Goal: Task Accomplishment & Management: Manage account settings

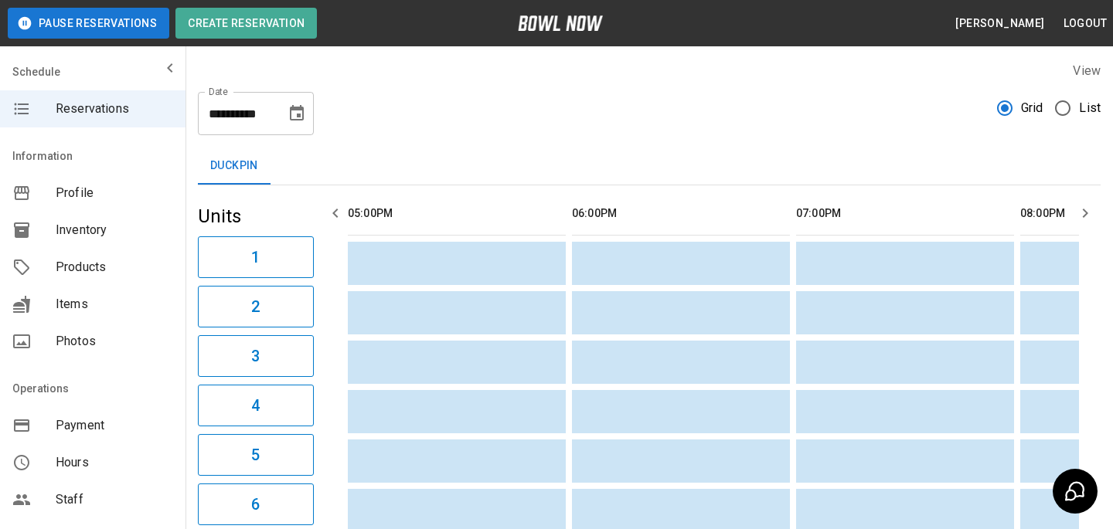
scroll to position [305, 0]
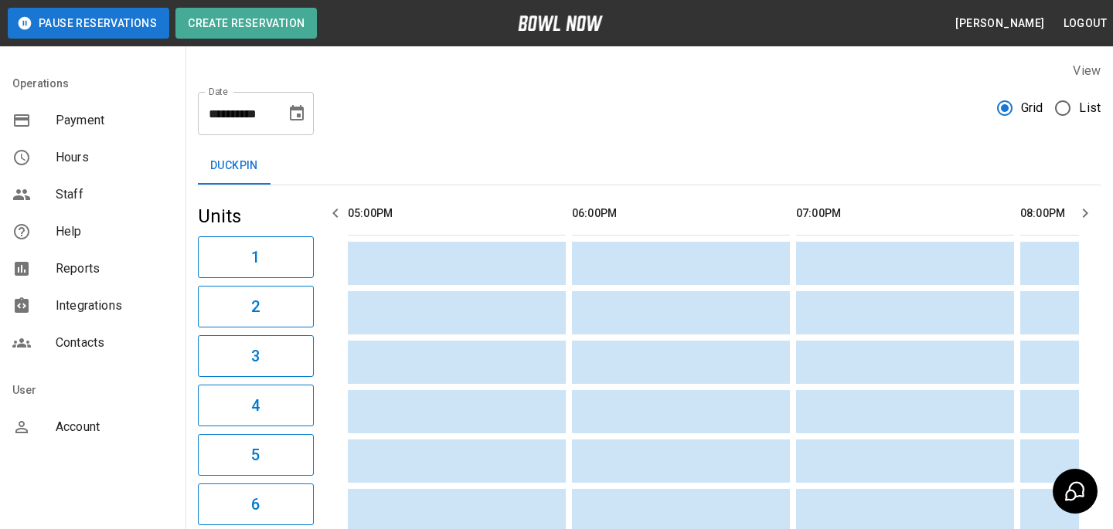
click at [95, 426] on span "Account" at bounding box center [114, 427] width 117 height 19
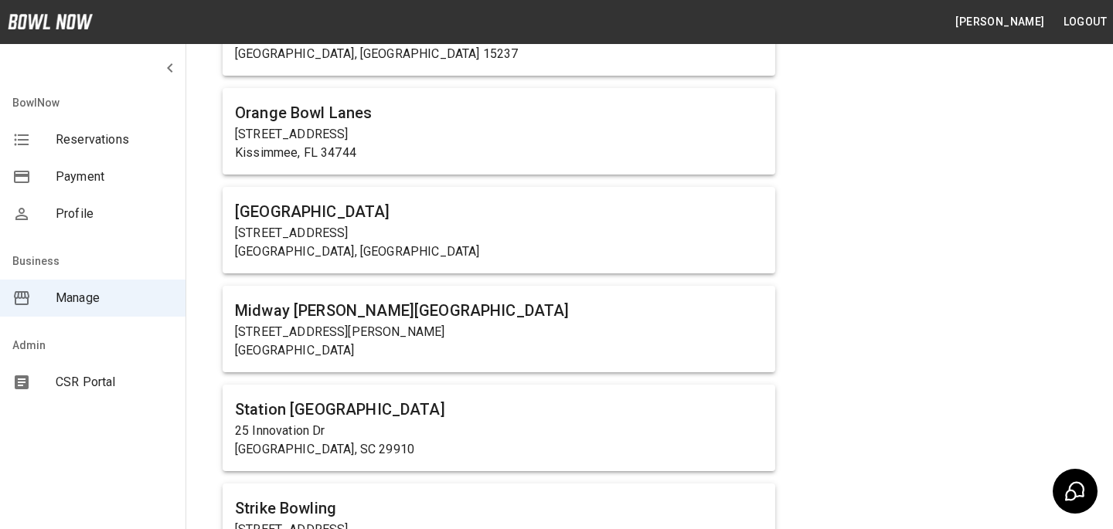
scroll to position [934, 0]
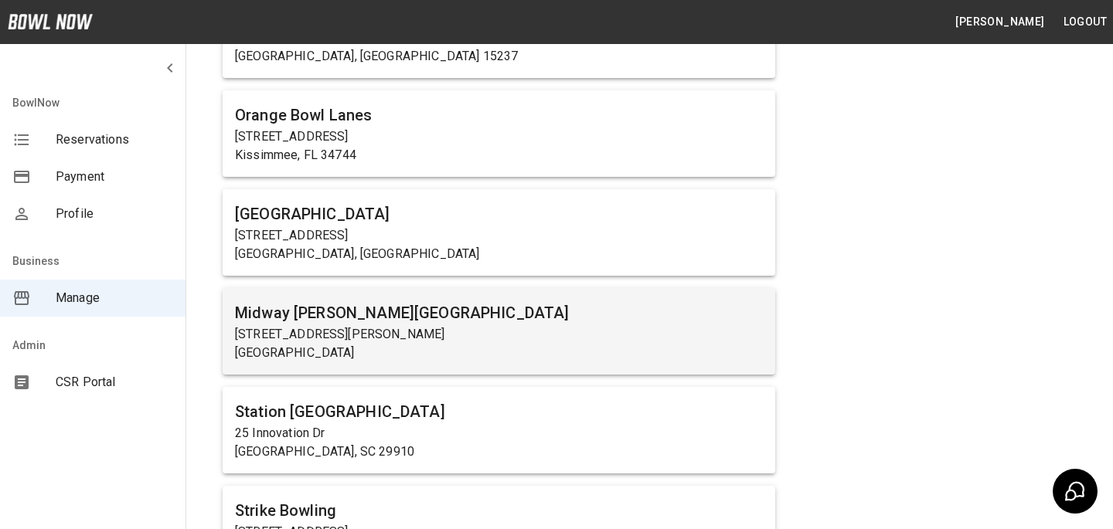
click at [511, 319] on h6 "Midway [PERSON_NAME][GEOGRAPHIC_DATA]" at bounding box center [499, 313] width 528 height 25
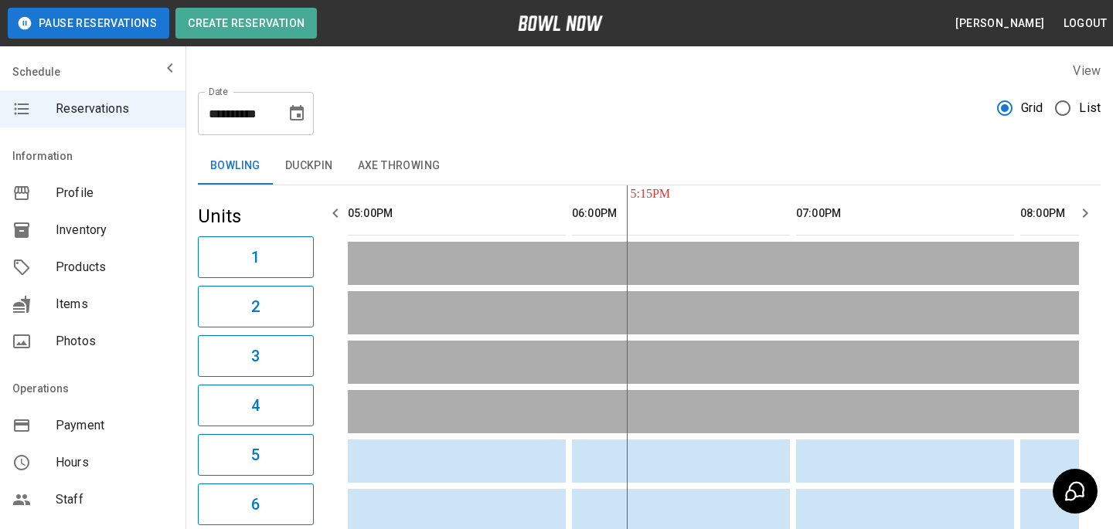
scroll to position [0, 224]
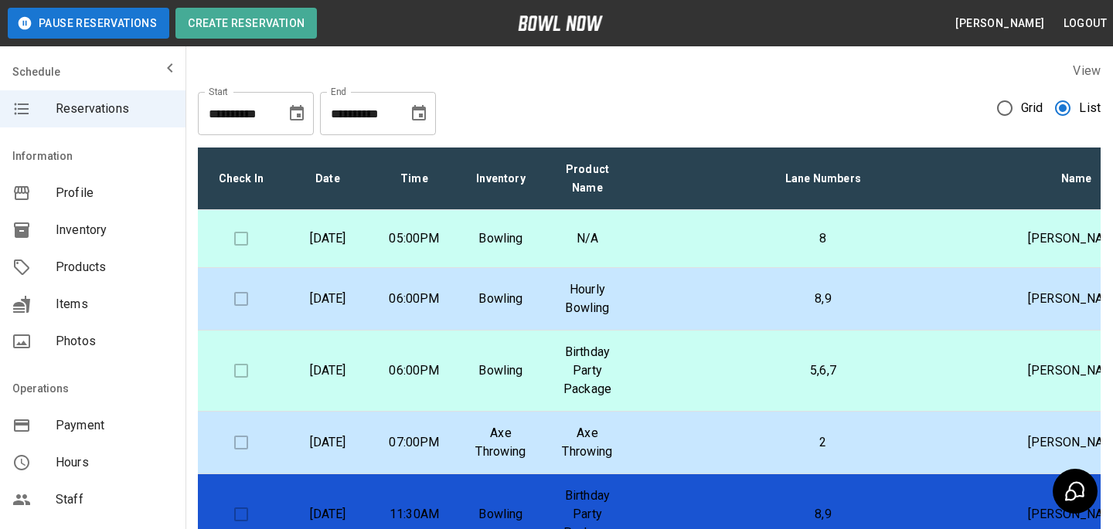
click at [292, 117] on icon "Choose date, selected date is Aug 19, 2025" at bounding box center [296, 113] width 19 height 19
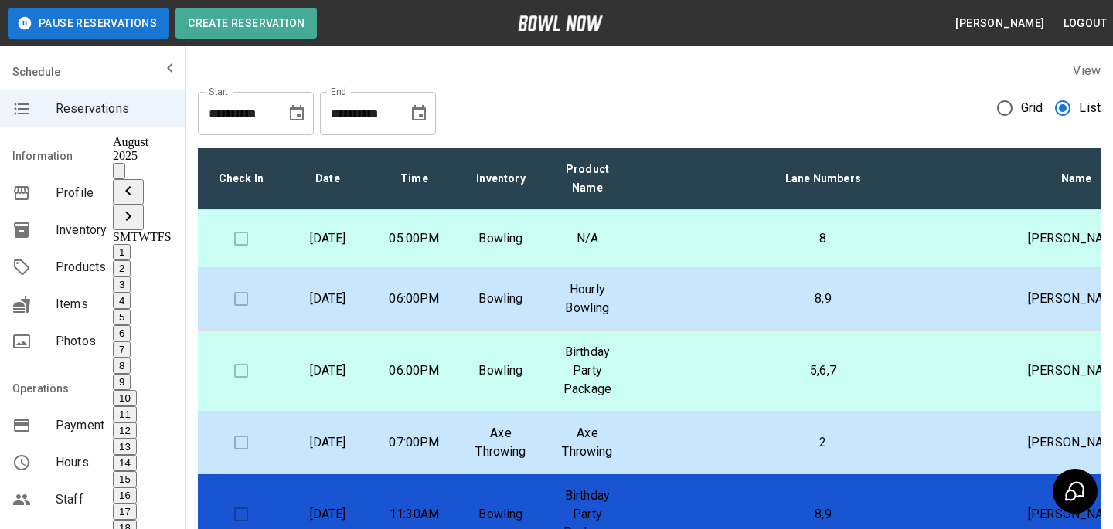
click at [172, 296] on div "1 2 3 4 5 6 7 8 9 10 11 12 13 14 15 16 17 18 19 20 21 22 23 24 25 26 27 28 29 3…" at bounding box center [142, 495] width 59 height 503
click at [137, 488] on button "16" at bounding box center [125, 496] width 24 height 16
type input "**********"
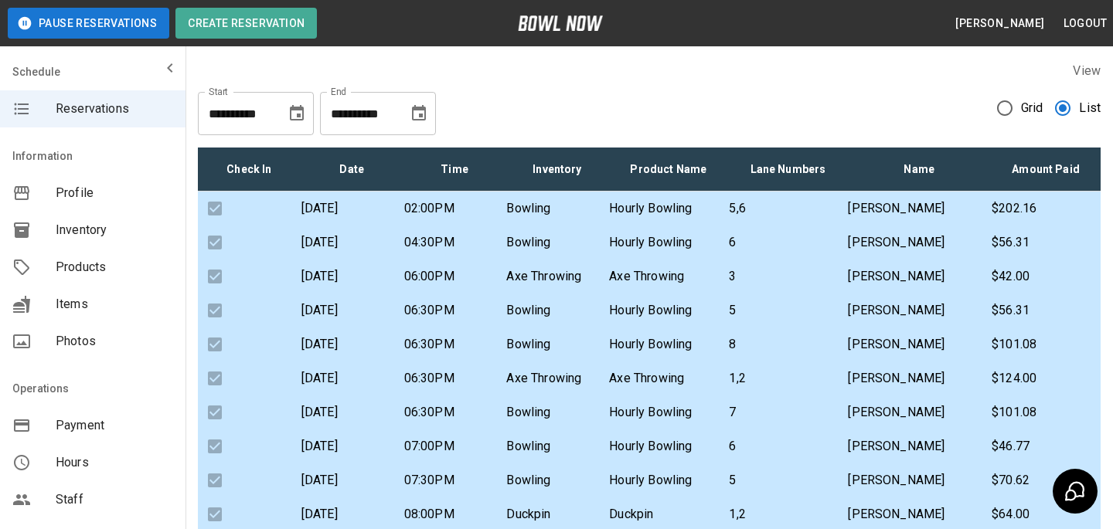
click at [672, 144] on div "Check In Date Time Inventory Product Name Lane Numbers Name Amount Paid Saturda…" at bounding box center [649, 447] width 902 height 624
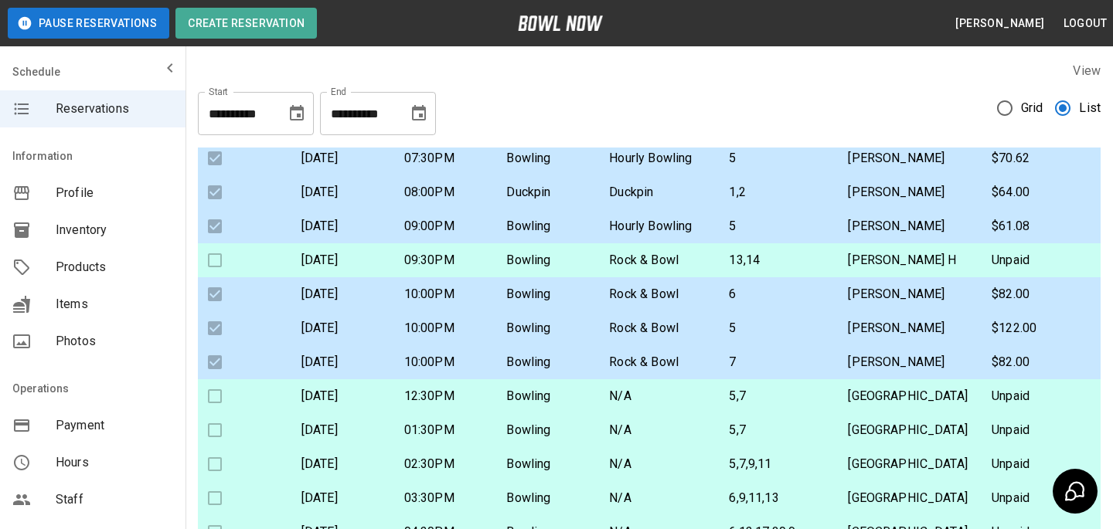
scroll to position [0, 0]
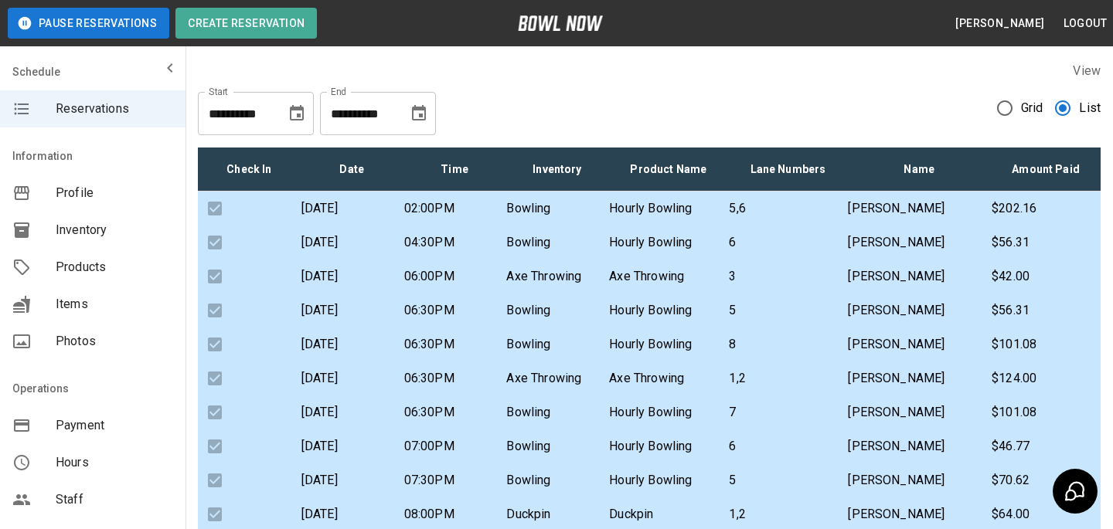
click at [542, 354] on p "Bowling" at bounding box center [556, 344] width 101 height 19
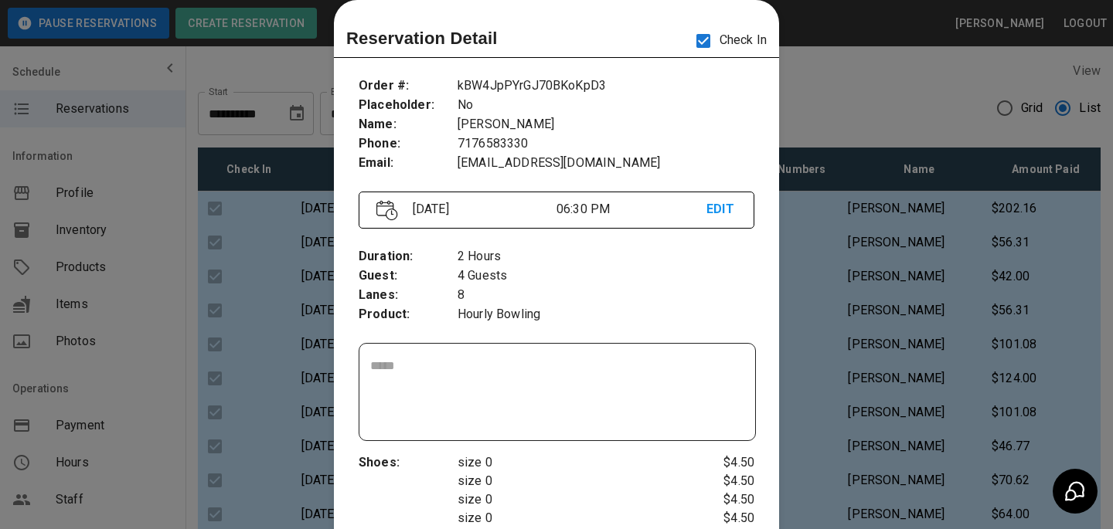
scroll to position [689, 0]
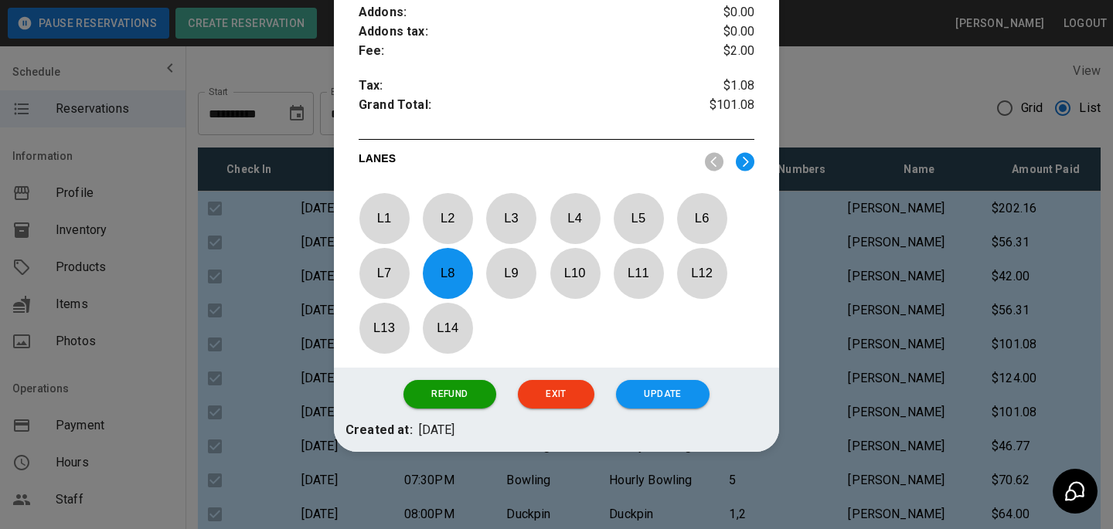
click at [907, 284] on div at bounding box center [556, 264] width 1113 height 529
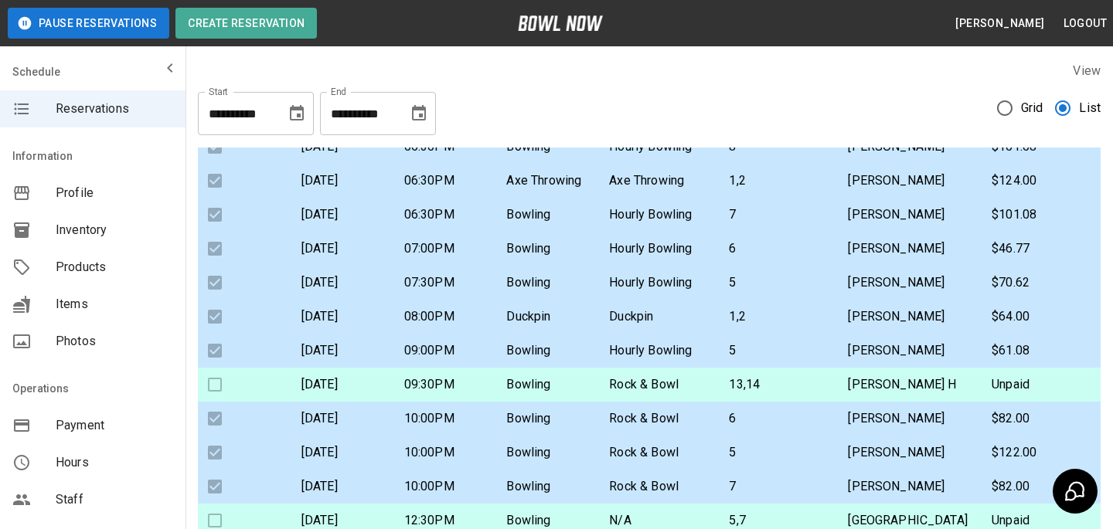
scroll to position [229, 0]
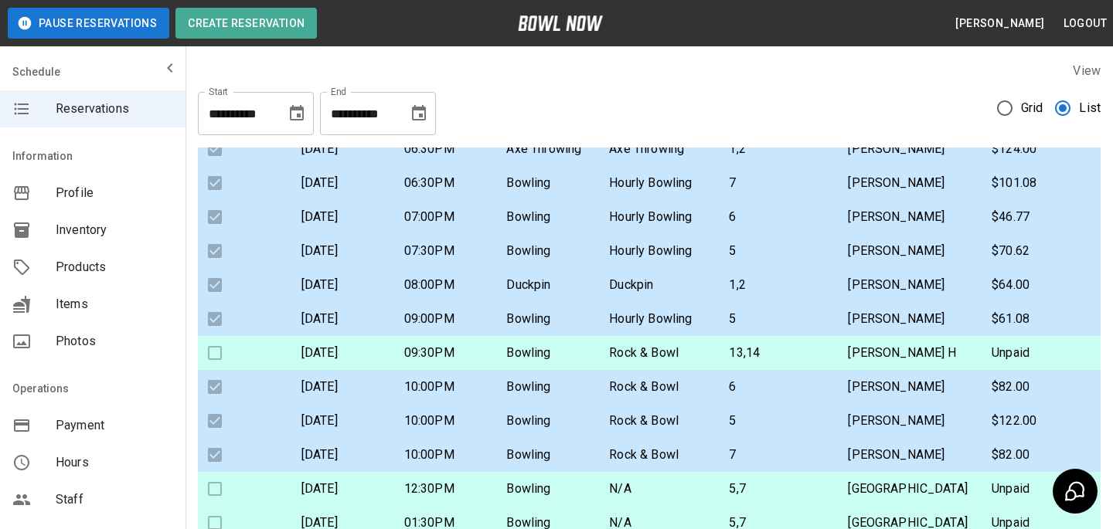
click at [722, 192] on p "Hourly Bowling" at bounding box center [668, 183] width 118 height 19
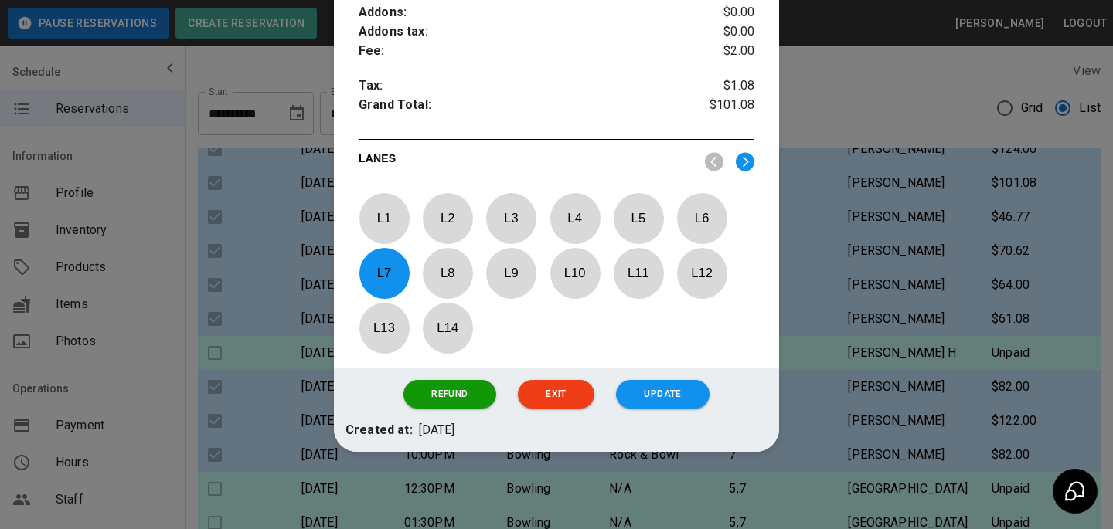
scroll to position [612, 0]
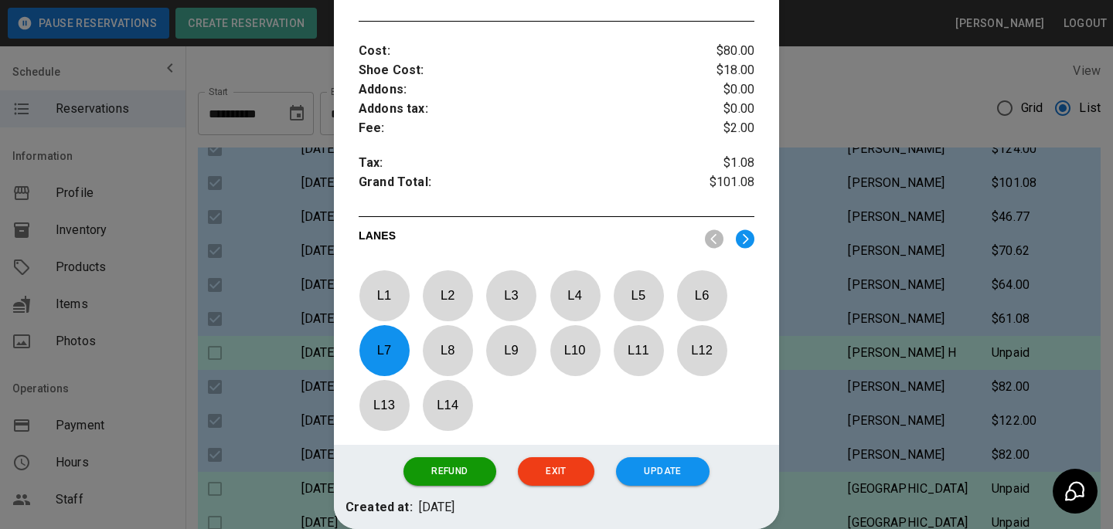
click at [905, 272] on div at bounding box center [556, 264] width 1113 height 529
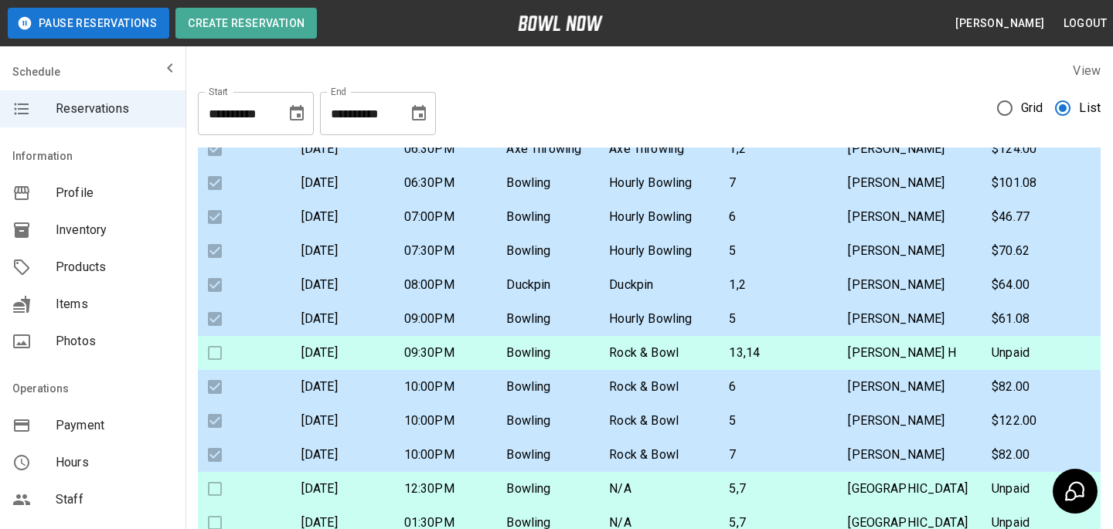
click at [767, 124] on p "8" at bounding box center [787, 115] width 117 height 19
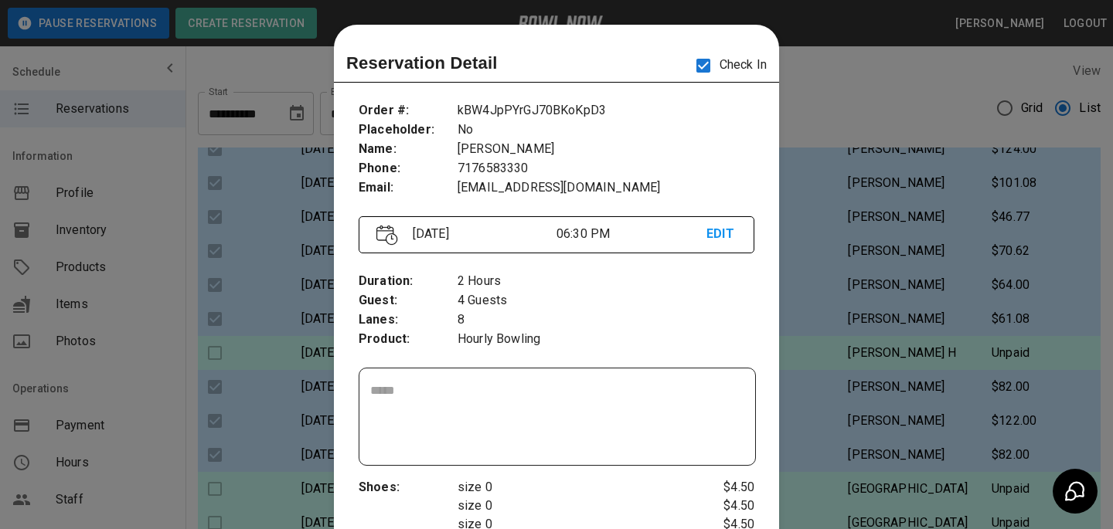
scroll to position [25, 0]
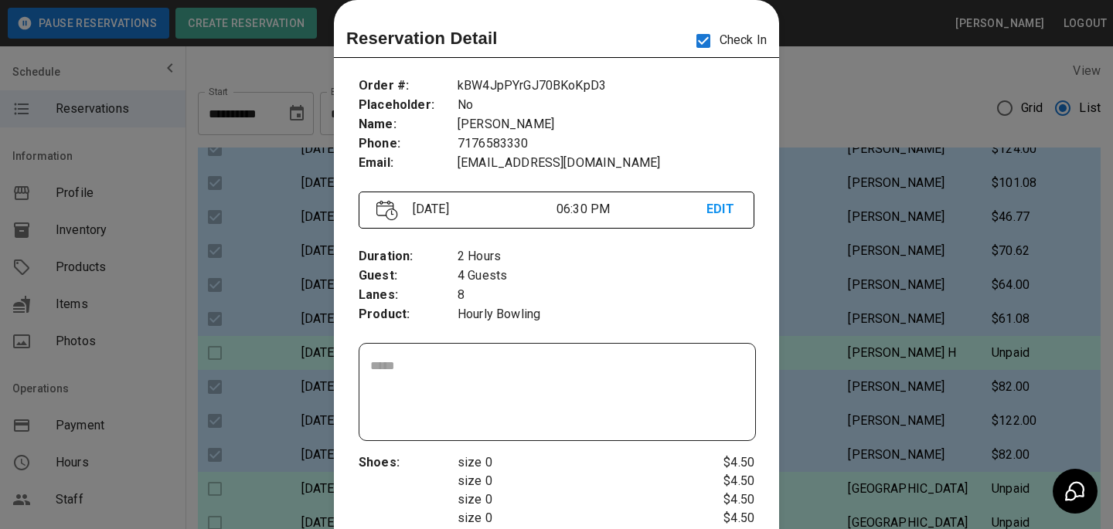
click at [833, 214] on div at bounding box center [556, 264] width 1113 height 529
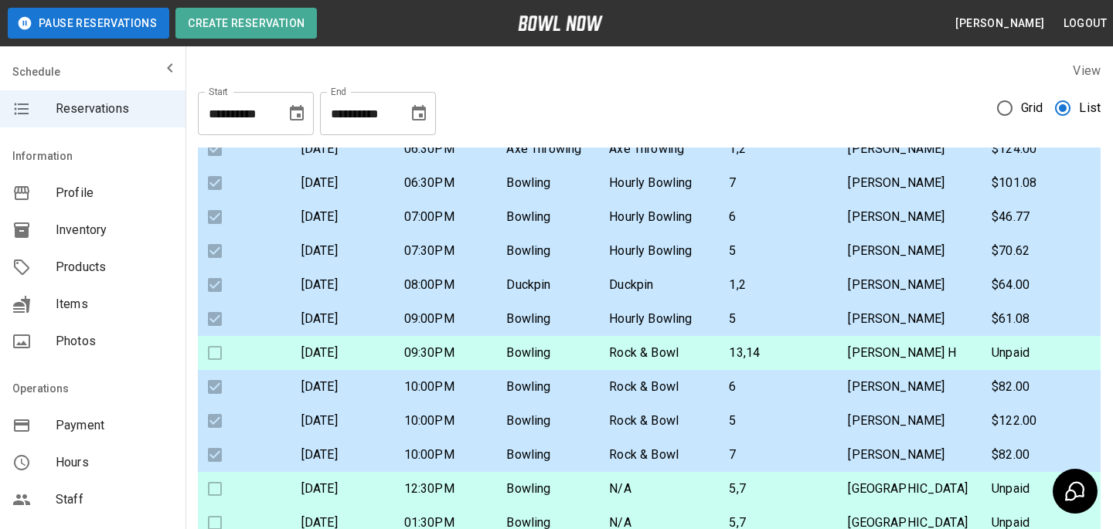
scroll to position [0, 0]
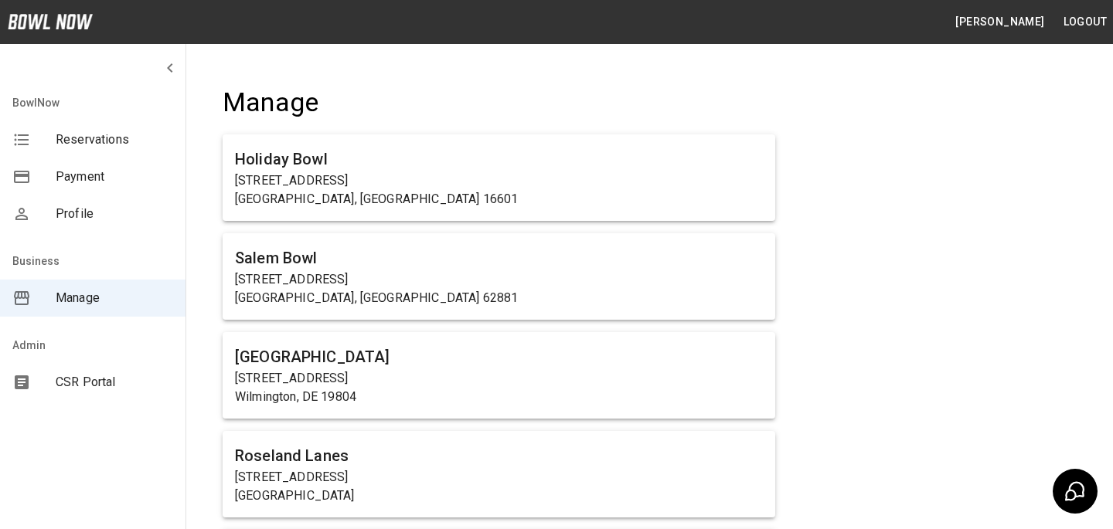
scroll to position [10476, 0]
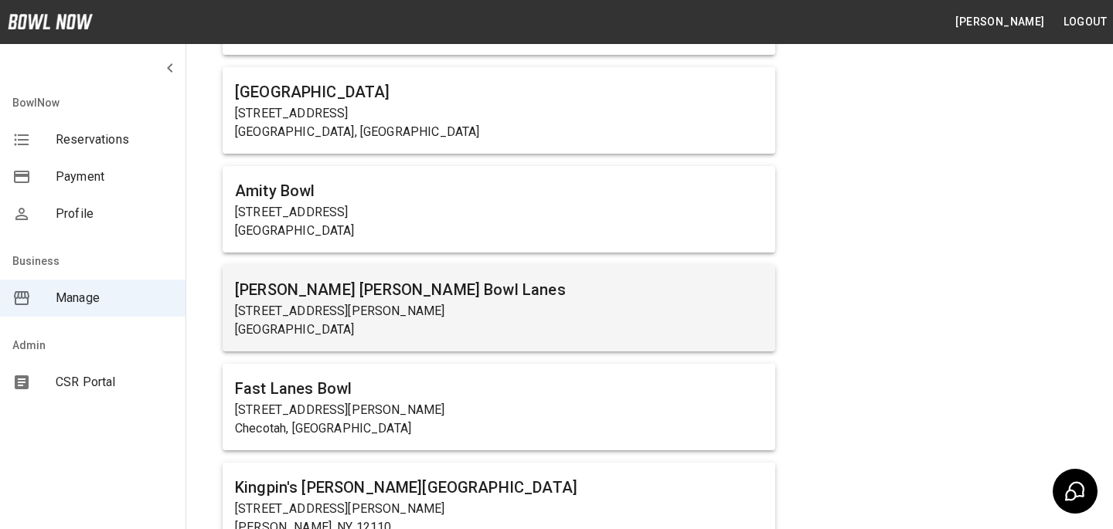
click at [292, 302] on p "[STREET_ADDRESS][PERSON_NAME]" at bounding box center [499, 311] width 528 height 19
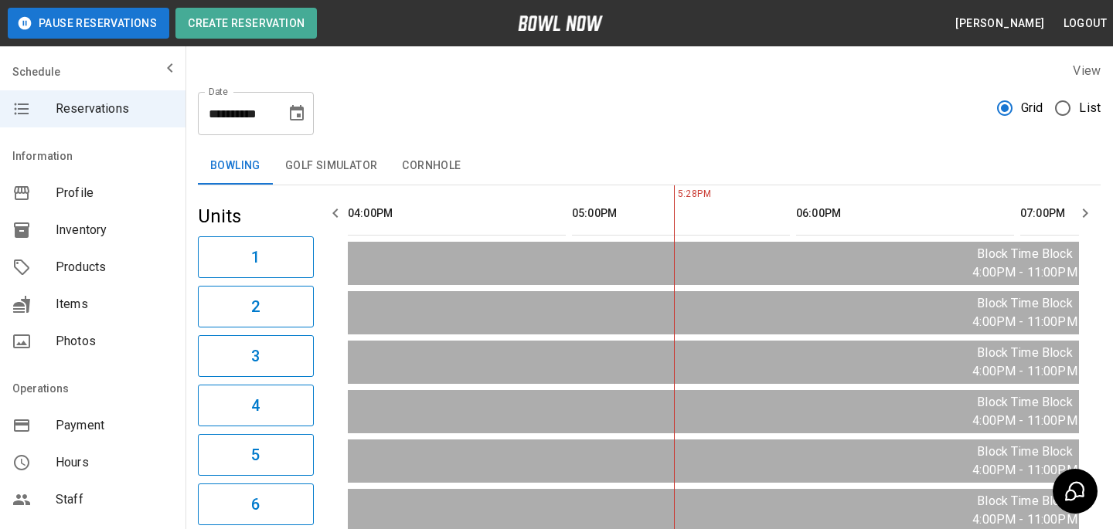
scroll to position [0, 224]
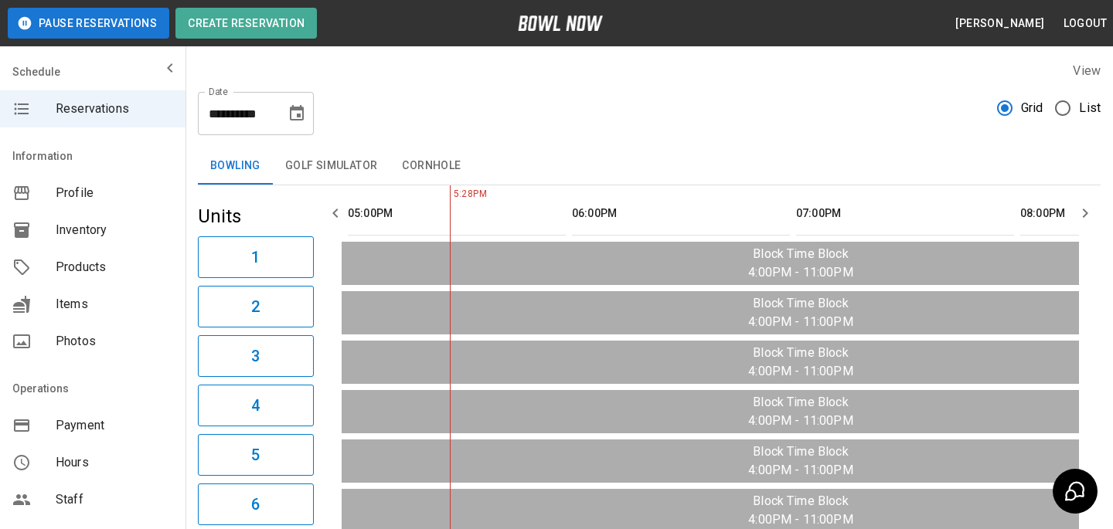
click at [66, 268] on span "Products" at bounding box center [114, 267] width 117 height 19
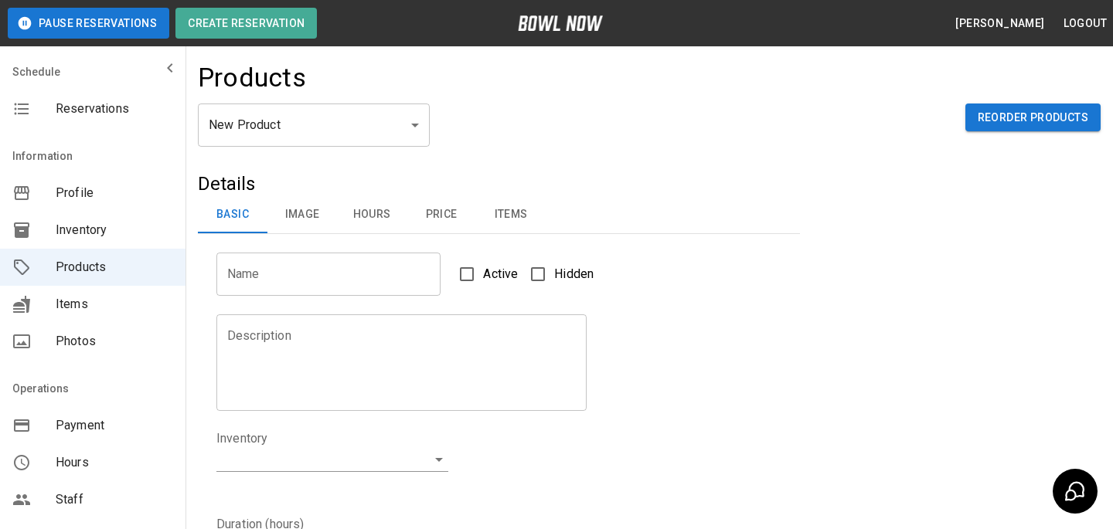
click at [238, 148] on div "New Product ** ​ Reorder Products" at bounding box center [649, 138] width 902 height 68
click at [238, 131] on body "Pause Reservations Create Reservation Bradey Powell Logout Schedule Reservation…" at bounding box center [556, 498] width 1113 height 996
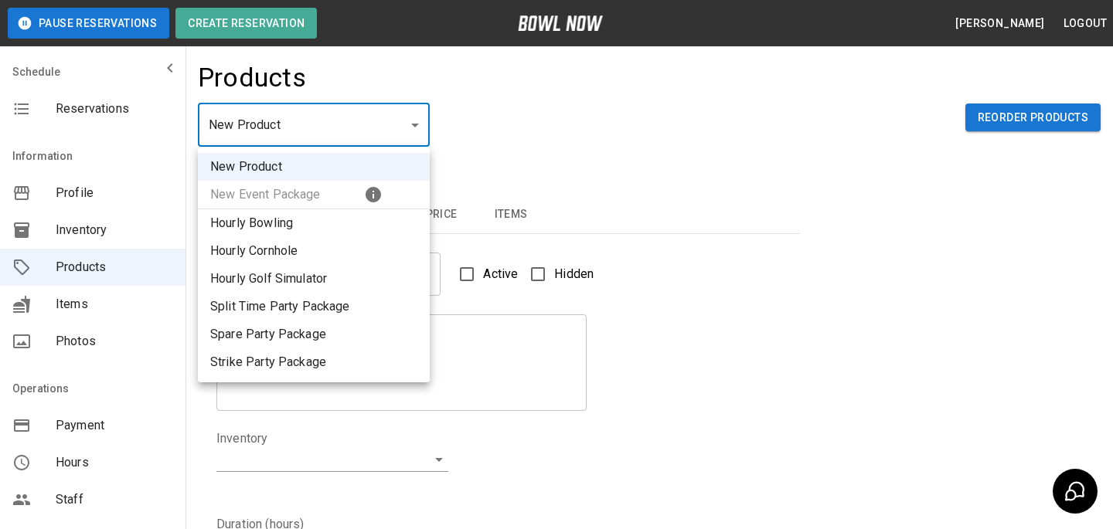
click at [695, 157] on div at bounding box center [556, 264] width 1113 height 529
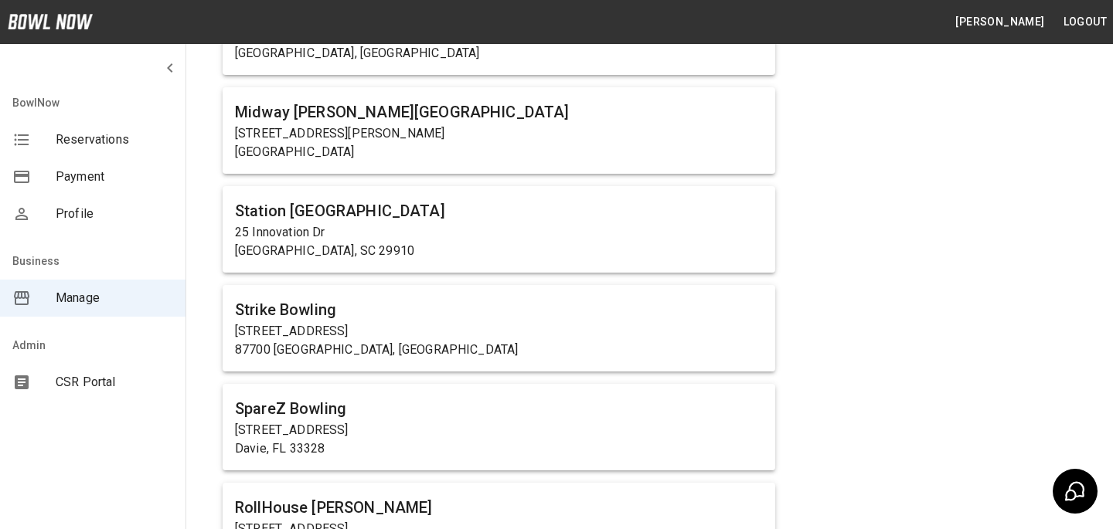
scroll to position [1139, 0]
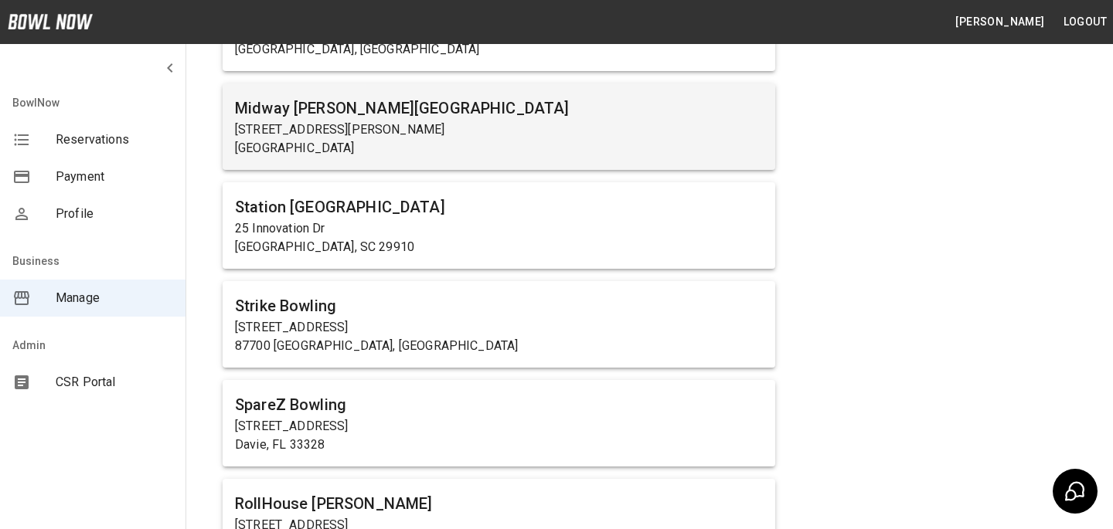
click at [335, 100] on h6 "Midway [PERSON_NAME][GEOGRAPHIC_DATA]" at bounding box center [499, 108] width 528 height 25
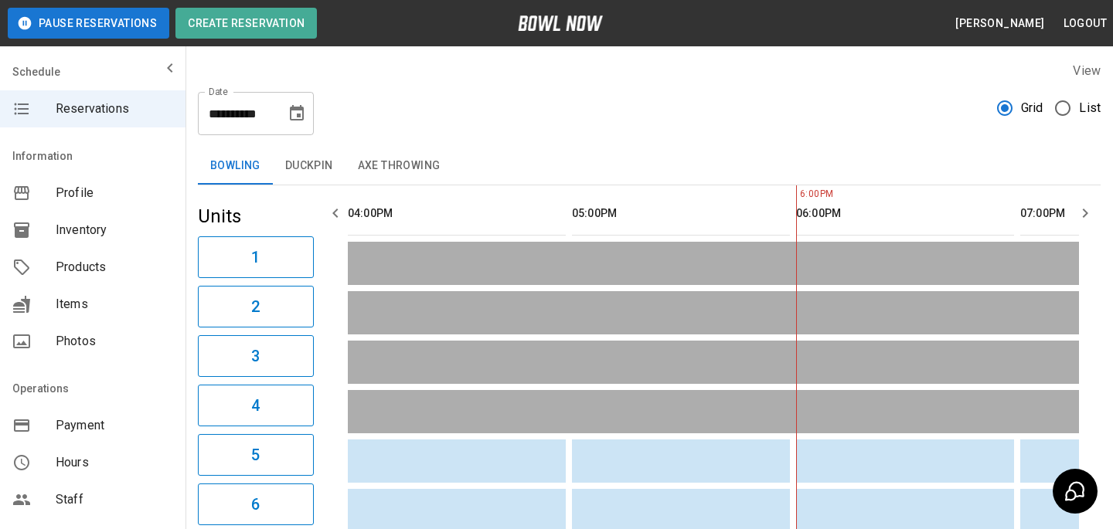
scroll to position [0, 448]
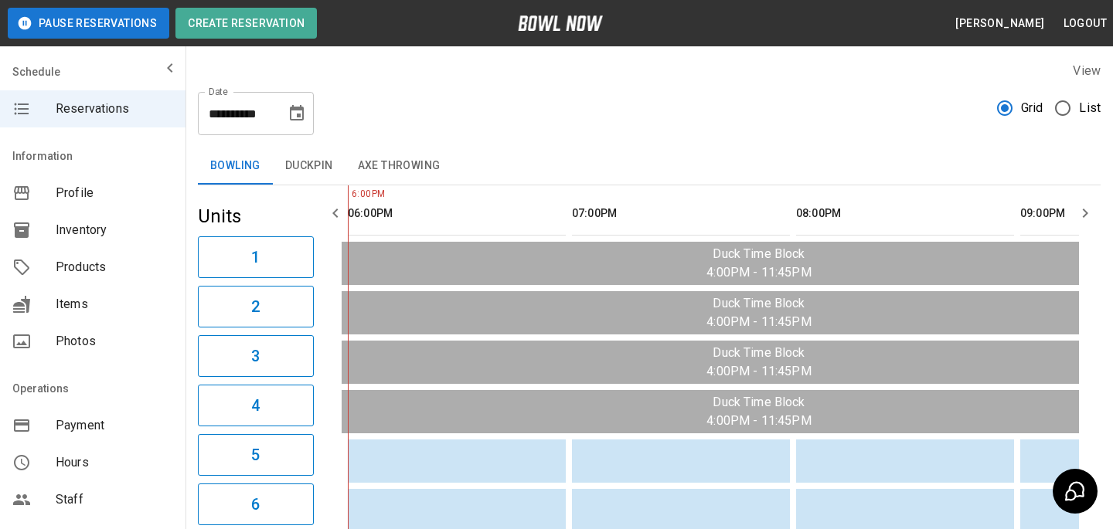
click at [142, 257] on div "Products" at bounding box center [92, 267] width 185 height 37
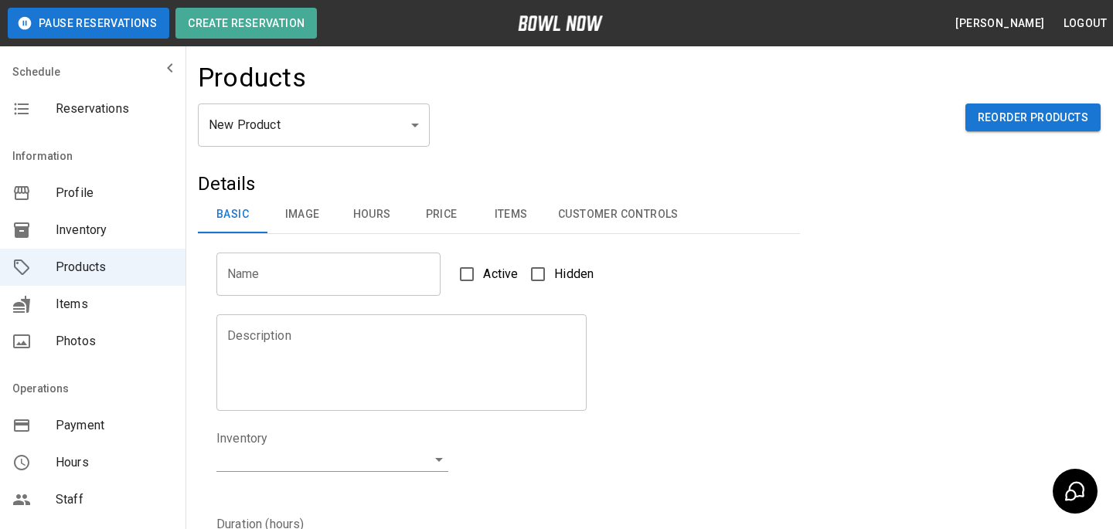
click at [303, 126] on body "Pause Reservations Create Reservation [PERSON_NAME] Logout Schedule Reservation…" at bounding box center [556, 498] width 1113 height 996
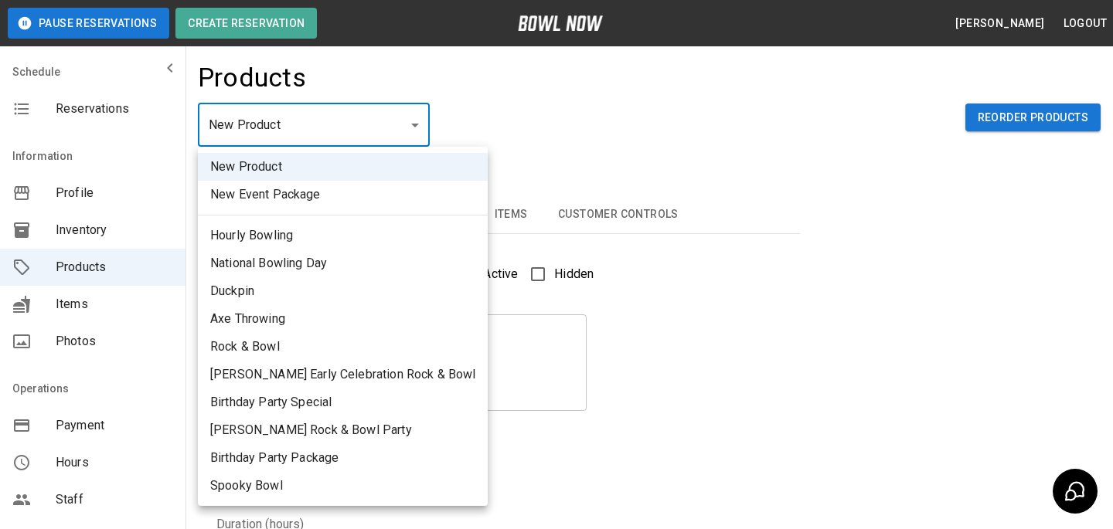
click at [490, 131] on div at bounding box center [556, 264] width 1113 height 529
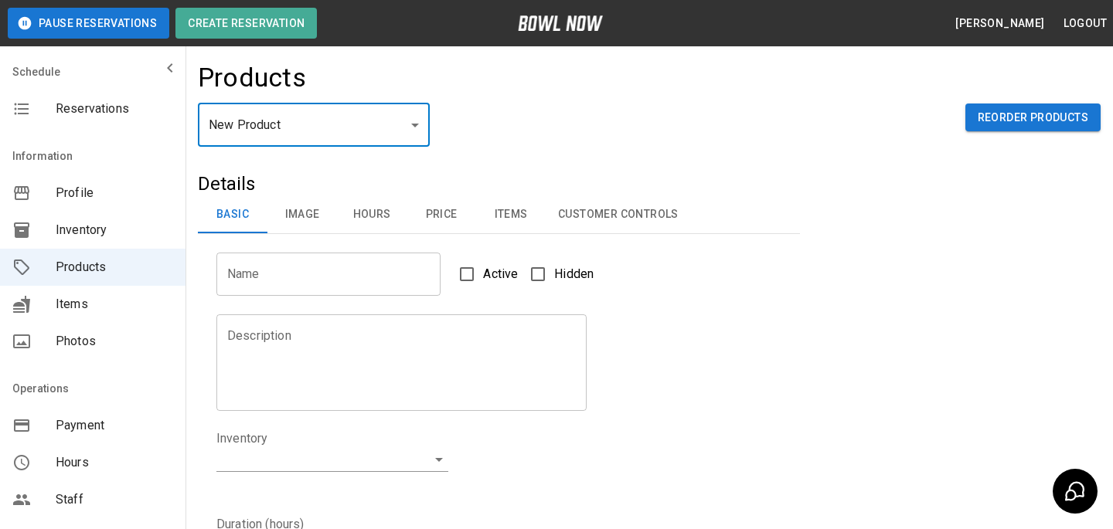
click at [545, 242] on div "Active Hidden" at bounding box center [513, 265] width 146 height 51
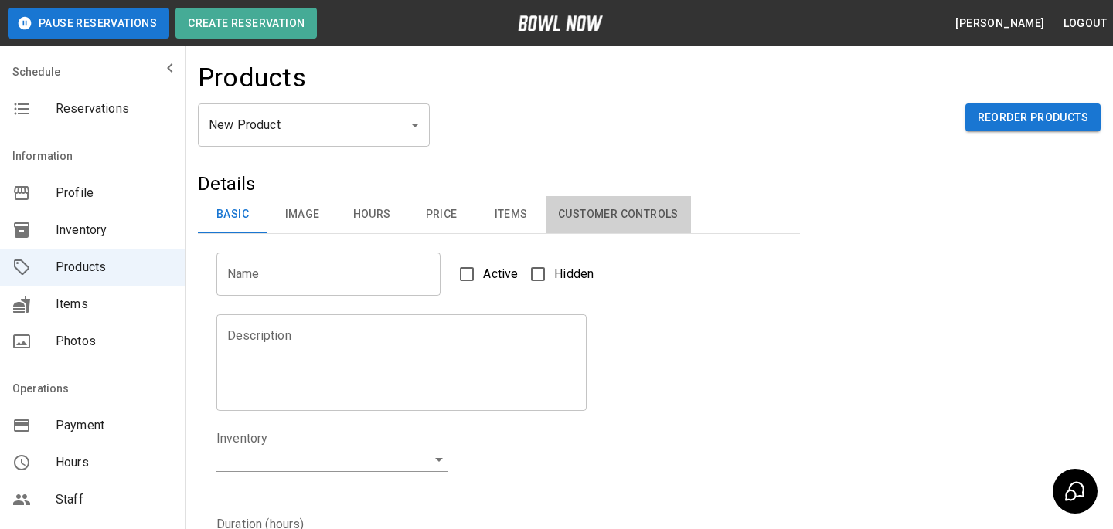
click at [586, 206] on button "Customer Controls" at bounding box center [617, 214] width 145 height 37
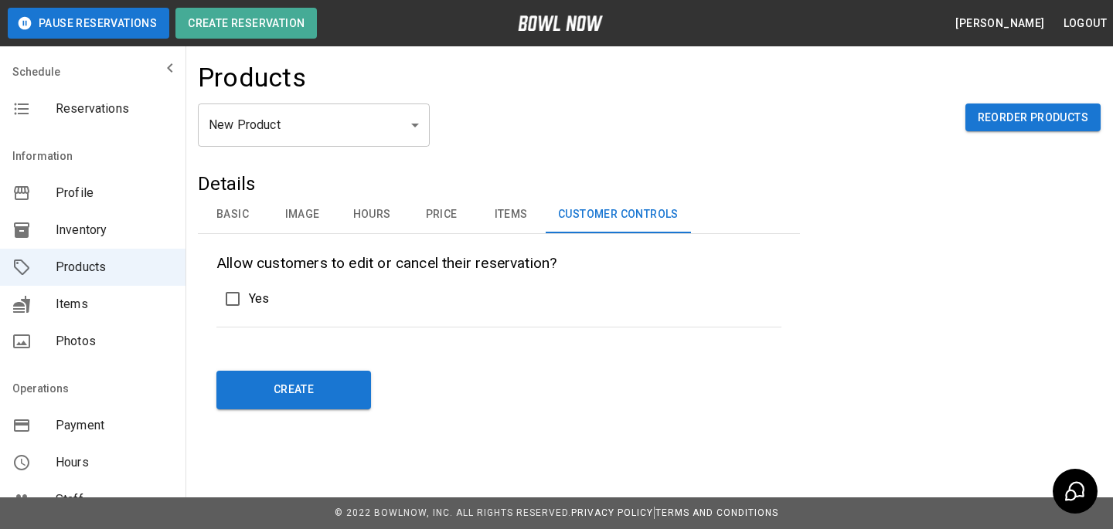
click at [489, 226] on button "Items" at bounding box center [511, 214] width 70 height 37
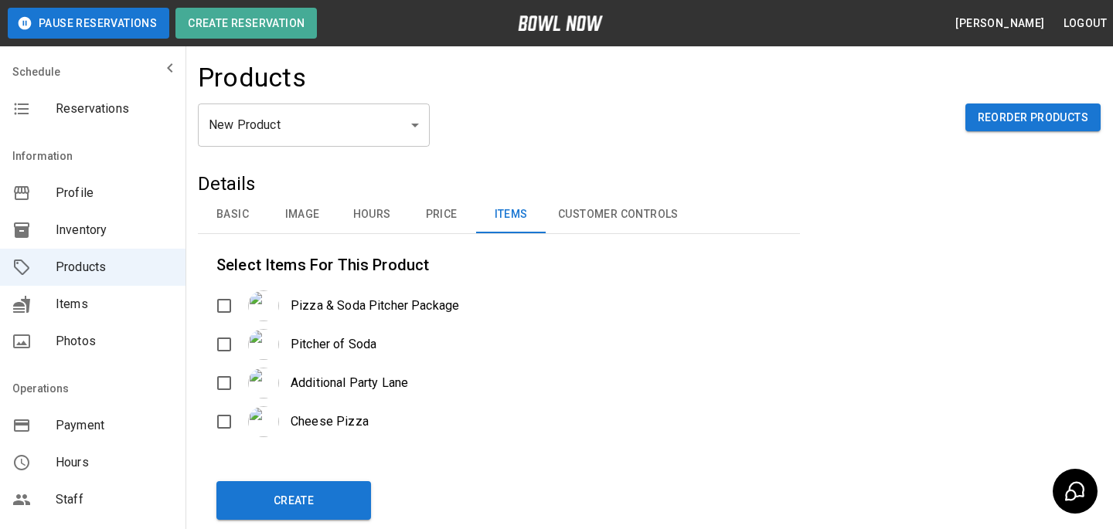
click at [418, 241] on div "Details Basic Image Hours Price Items Customer Controls Name Name Active Hidden…" at bounding box center [499, 314] width 602 height 285
click at [430, 213] on button "Price" at bounding box center [441, 214] width 70 height 37
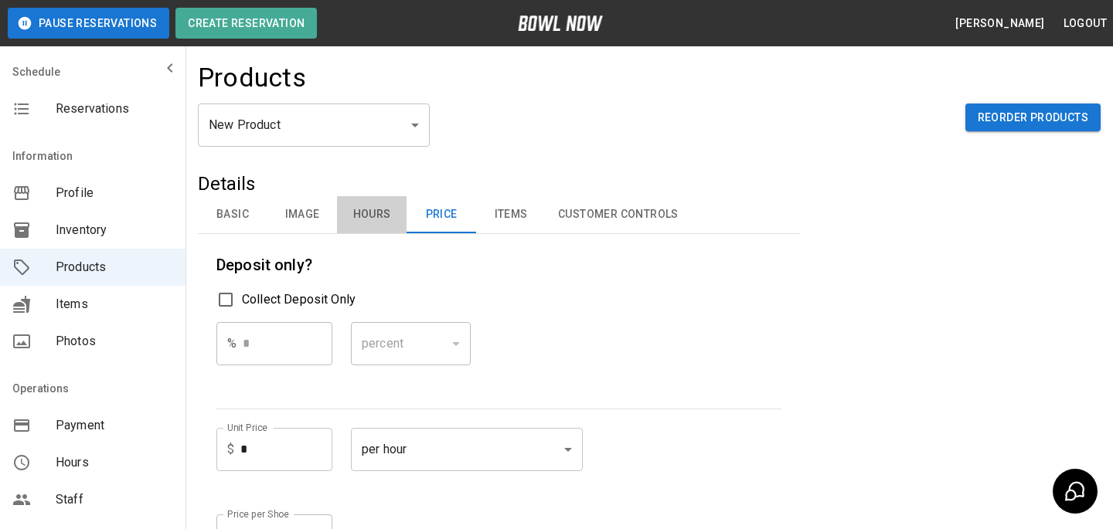
click at [384, 213] on button "Hours" at bounding box center [372, 214] width 70 height 37
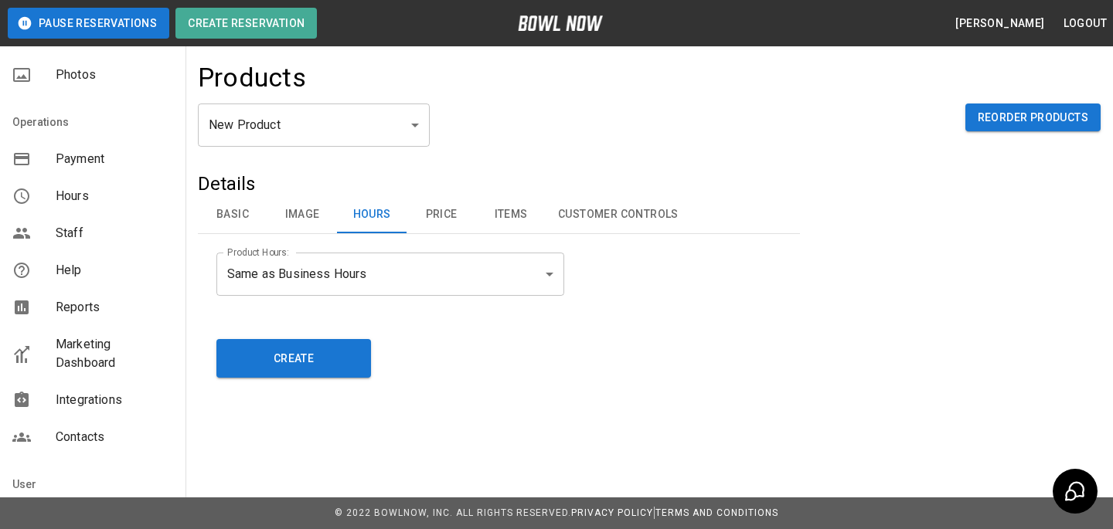
scroll to position [345, 0]
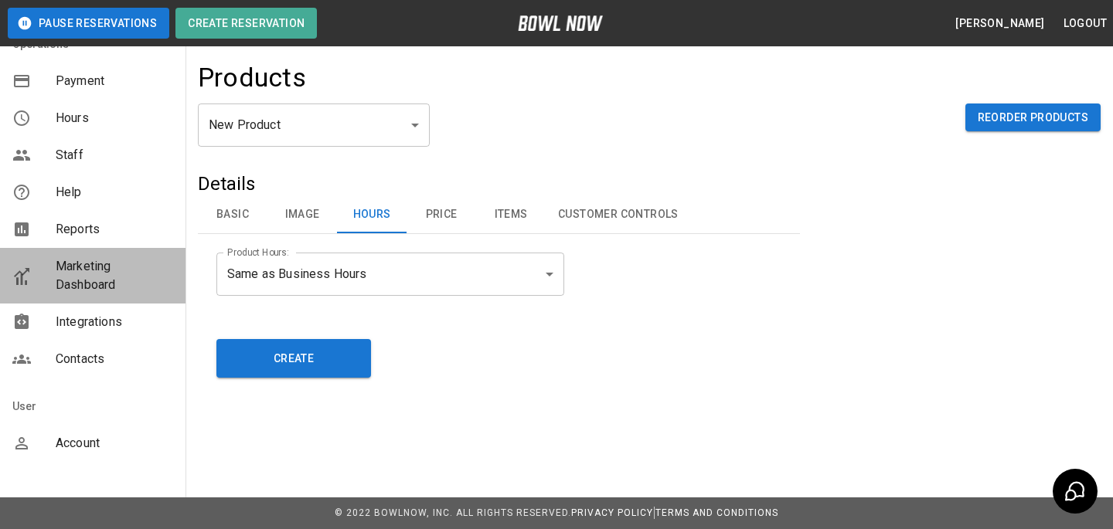
click at [90, 263] on span "Marketing Dashboard" at bounding box center [114, 275] width 117 height 37
